Goal: Navigation & Orientation: Find specific page/section

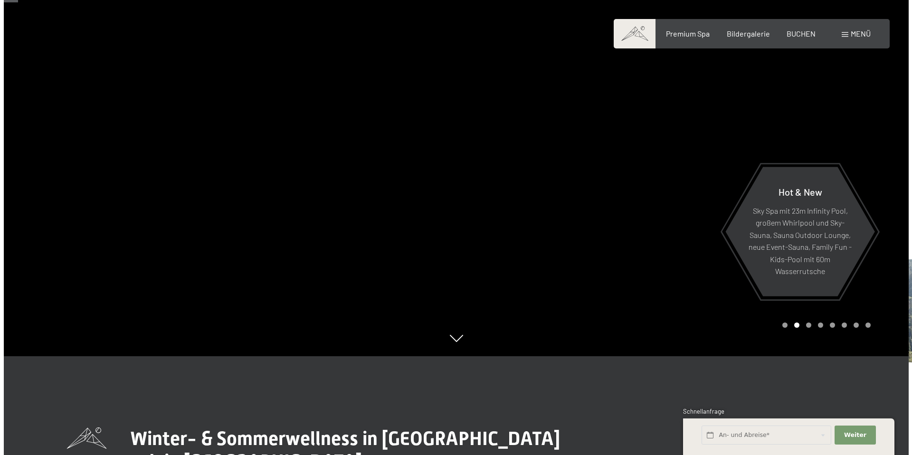
scroll to position [97, 0]
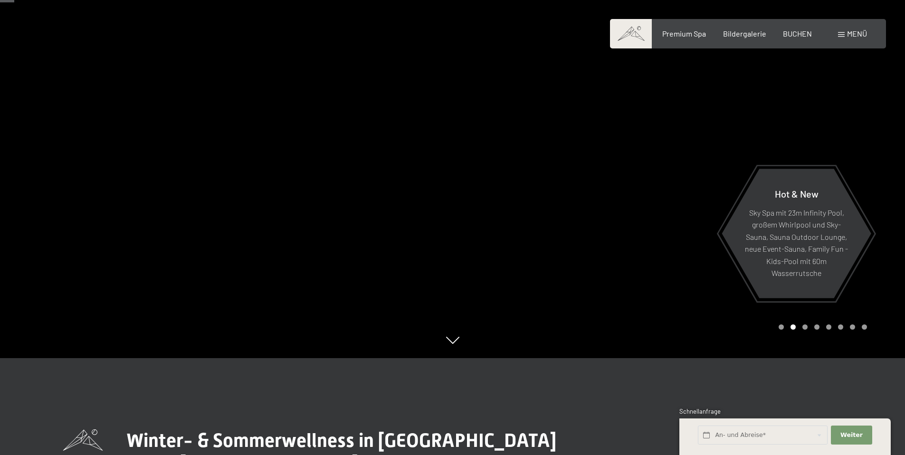
click at [854, 36] on span "Menü" at bounding box center [857, 33] width 20 height 9
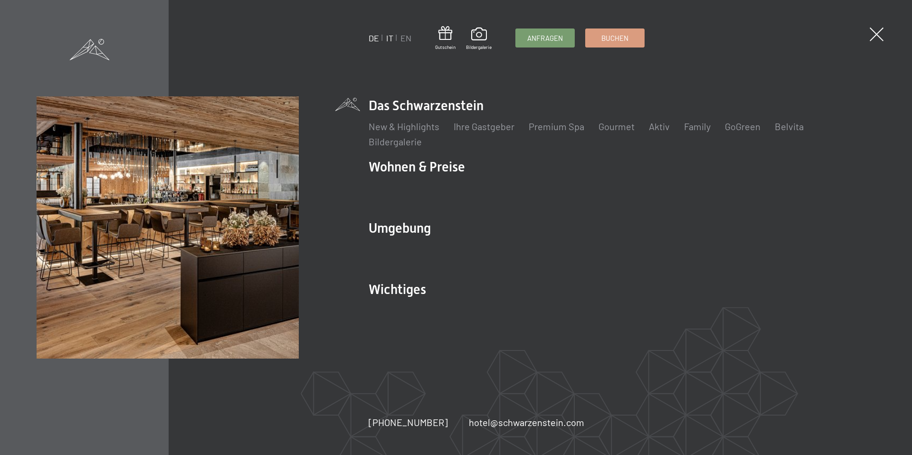
click at [391, 40] on link "IT" at bounding box center [389, 38] width 7 height 10
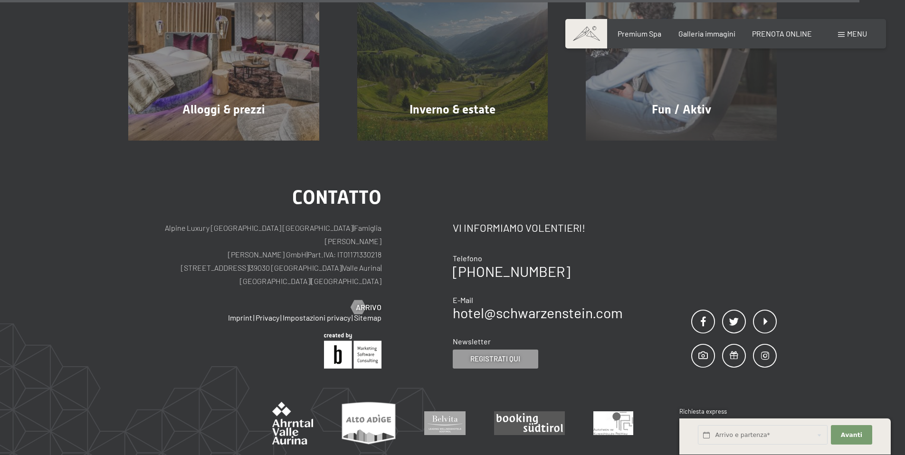
scroll to position [5281, 0]
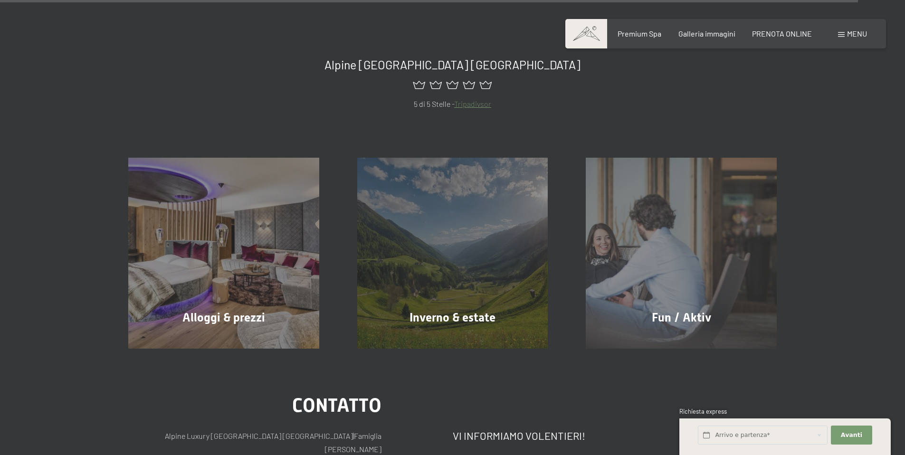
click at [864, 36] on span "Menu" at bounding box center [857, 33] width 20 height 9
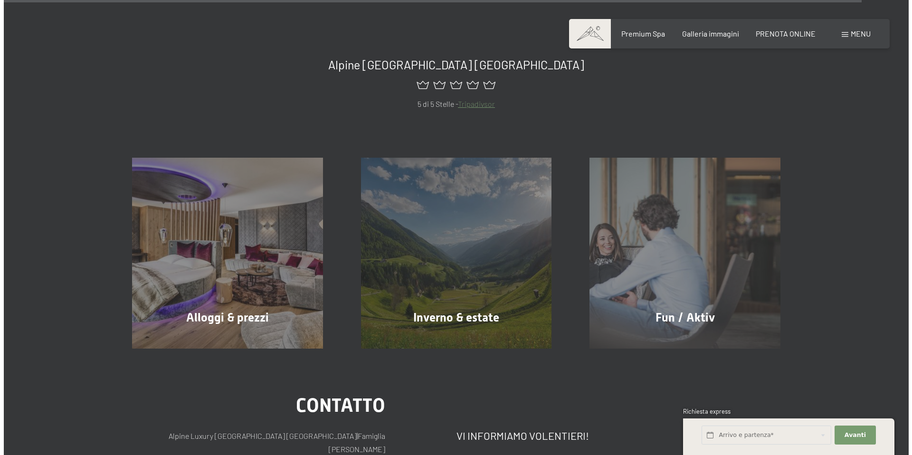
scroll to position [5301, 0]
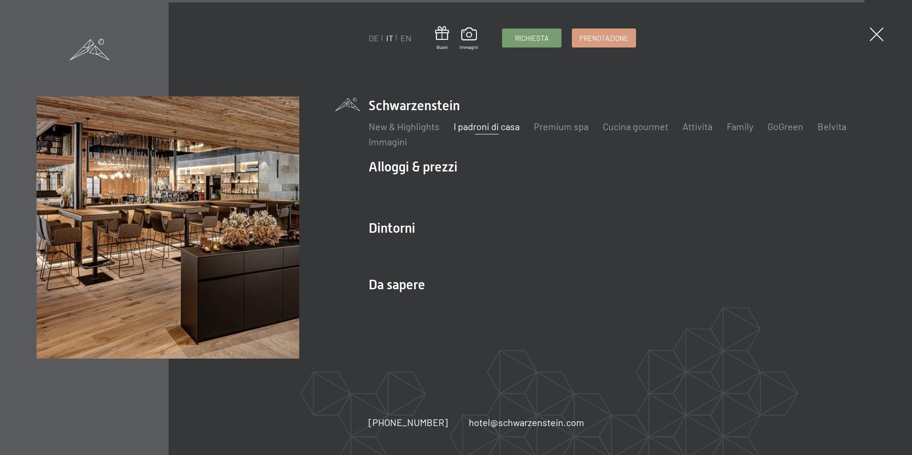
click at [503, 125] on link "I padroni di casa" at bounding box center [487, 126] width 66 height 11
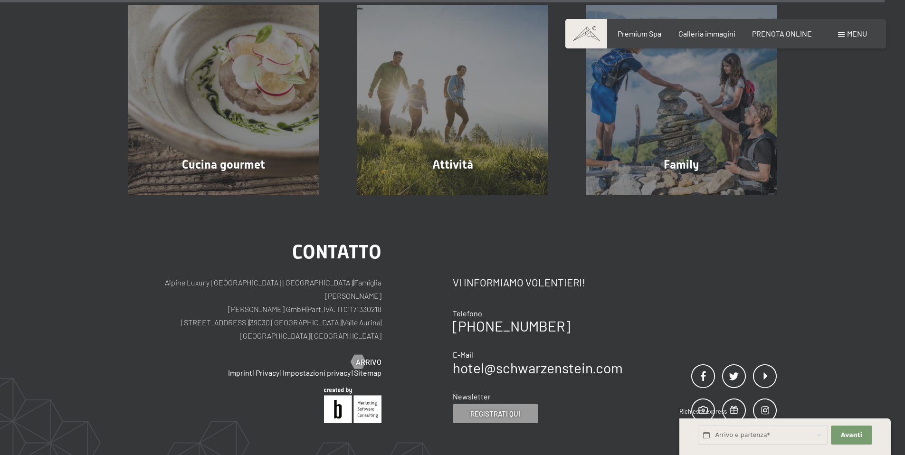
scroll to position [3293, 0]
